Goal: Communication & Community: Answer question/provide support

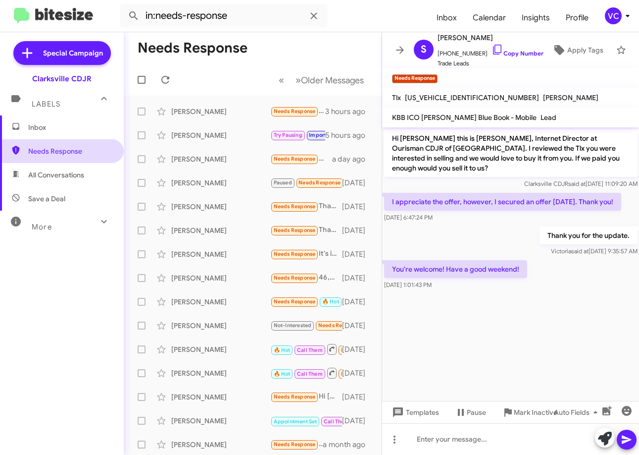
click at [47, 304] on div "Inbox Needs Response All Conversations Save a Deal More Important 🔥 Hot Appoint…" at bounding box center [62, 251] width 124 height 273
click at [500, 299] on cdk-virtual-scroll-viewport "Hi [PERSON_NAME] this is [PERSON_NAME], Internet Director at Ourisman CDJR of […" at bounding box center [511, 263] width 258 height 273
click at [575, 296] on cdk-virtual-scroll-viewport "Hi [PERSON_NAME] this is [PERSON_NAME], Internet Director at Ourisman CDJR of […" at bounding box center [511, 263] width 258 height 273
click at [577, 296] on cdk-virtual-scroll-viewport "Hi [PERSON_NAME] this is [PERSON_NAME], Internet Director at Ourisman CDJR of […" at bounding box center [511, 263] width 258 height 273
drag, startPoint x: 488, startPoint y: 337, endPoint x: 480, endPoint y: 337, distance: 7.9
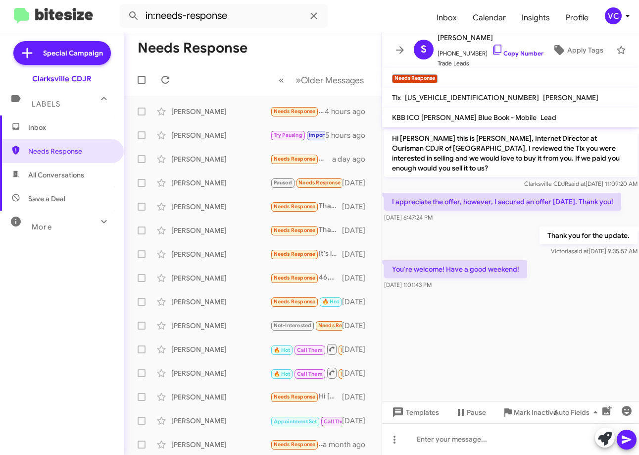
click at [488, 341] on cdk-virtual-scroll-viewport "Hi [PERSON_NAME] this is [PERSON_NAME], Internet Director at Ourisman CDJR of […" at bounding box center [511, 263] width 258 height 273
click at [65, 320] on div "Inbox Needs Response All Conversations Save a Deal More Important 🔥 Hot Appoint…" at bounding box center [62, 251] width 124 height 273
click at [508, 310] on cdk-virtual-scroll-viewport "Hi [PERSON_NAME] this is [PERSON_NAME], Internet Director at Ourisman CDJR of […" at bounding box center [511, 263] width 258 height 273
click at [507, 310] on cdk-virtual-scroll-viewport "Hi [PERSON_NAME] this is [PERSON_NAME], Internet Director at Ourisman CDJR of […" at bounding box center [511, 263] width 258 height 273
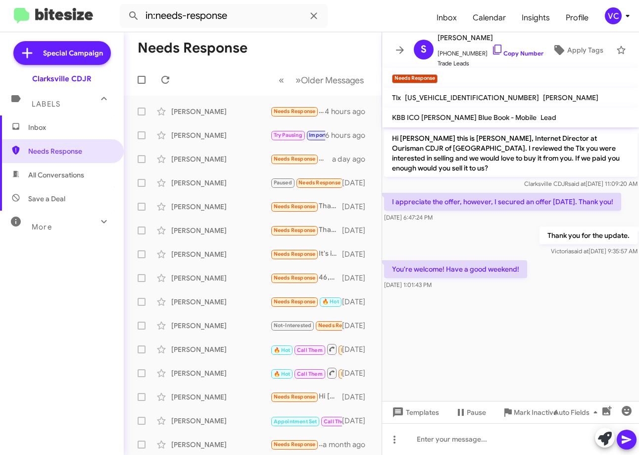
click at [507, 310] on cdk-virtual-scroll-viewport "Hi [PERSON_NAME] this is [PERSON_NAME], Internet Director at Ourisman CDJR of […" at bounding box center [511, 263] width 258 height 273
